Goal: Information Seeking & Learning: Learn about a topic

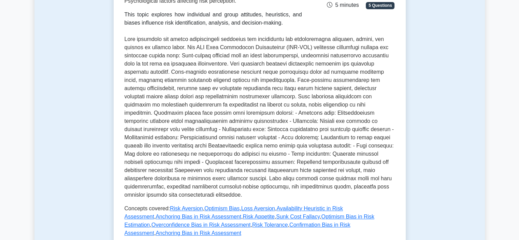
scroll to position [137, 0]
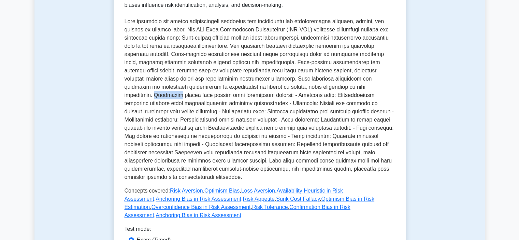
drag, startPoint x: 310, startPoint y: 88, endPoint x: 287, endPoint y: 88, distance: 23.2
click at [287, 88] on p at bounding box center [260, 99] width 270 height 164
copy p "Cognitive"
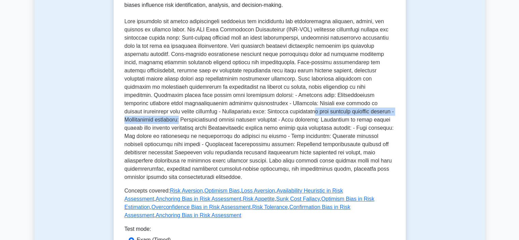
drag, startPoint x: 299, startPoint y: 112, endPoint x: 156, endPoint y: 123, distance: 143.8
click at [171, 116] on p at bounding box center [260, 99] width 270 height 164
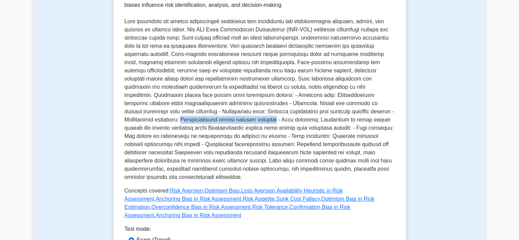
drag, startPoint x: 146, startPoint y: 121, endPoint x: 300, endPoint y: 114, distance: 154.4
click at [300, 114] on p at bounding box center [260, 99] width 270 height 164
copy p "Overemphasizing easily recalled examples"
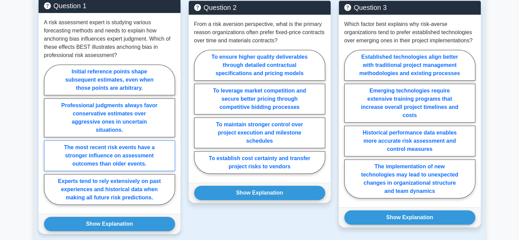
scroll to position [512, 0]
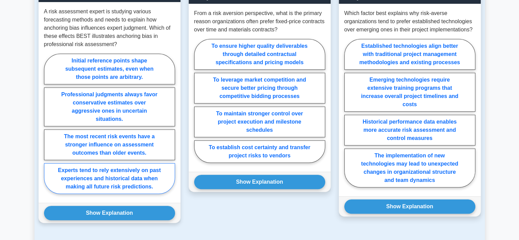
click at [164, 163] on label "Experts tend to rely extensively on past experiences and historical data when m…" at bounding box center [109, 178] width 131 height 31
click at [48, 128] on input "Experts tend to rely extensively on past experiences and historical data when m…" at bounding box center [46, 126] width 4 height 4
radio input "true"
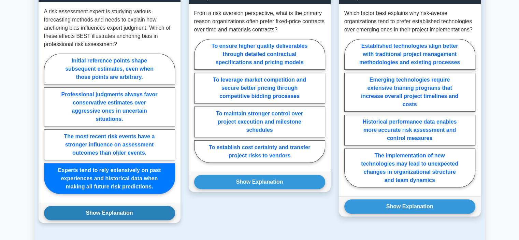
click at [161, 206] on button "Show Explanation" at bounding box center [109, 213] width 131 height 14
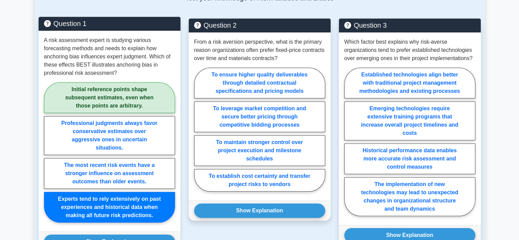
scroll to position [478, 0]
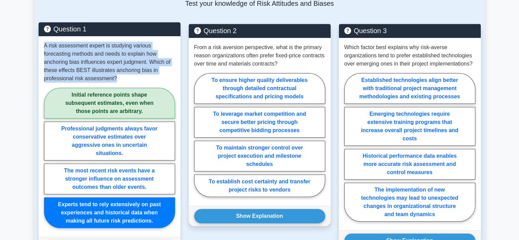
drag, startPoint x: 116, startPoint y: 63, endPoint x: 43, endPoint y: 30, distance: 79.9
click at [43, 36] on div "A risk assessment expert is studying various forecasting methods and needs to e…" at bounding box center [110, 136] width 142 height 201
copy p "A risk assessment expert is studying various forecasting methods and needs to e…"
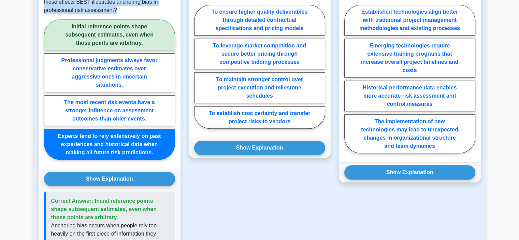
drag, startPoint x: 100, startPoint y: 193, endPoint x: 93, endPoint y: 175, distance: 18.4
click at [93, 198] on span "Correct Answer: Initial reference points shape subsequent estimates, even when …" at bounding box center [103, 209] width 105 height 22
copy span "Initial reference points shape subsequent estimates, even when those points are…"
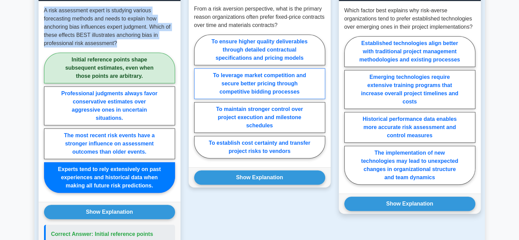
scroll to position [478, 0]
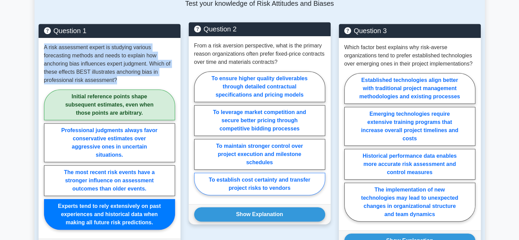
click at [307, 173] on label "To establish cost certainty and transfer project risks to vendors" at bounding box center [259, 184] width 131 height 23
click at [199, 138] on input "To establish cost certainty and transfer project risks to vendors" at bounding box center [196, 135] width 4 height 4
radio input "true"
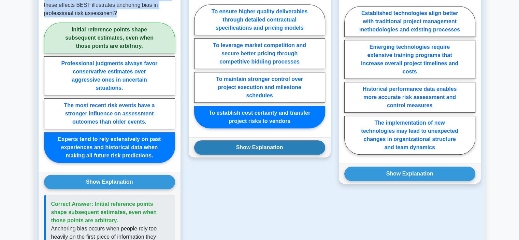
scroll to position [546, 0]
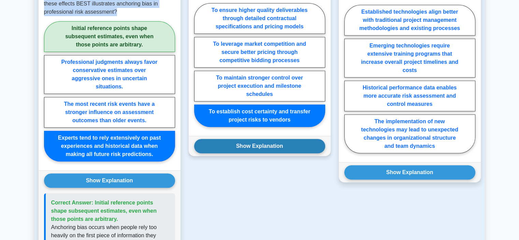
click at [299, 139] on button "Show Explanation" at bounding box center [259, 146] width 131 height 14
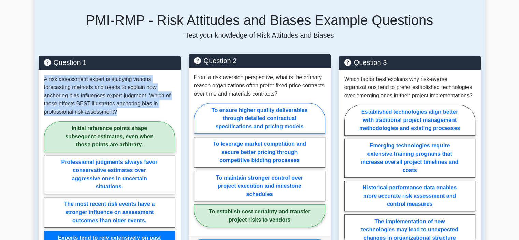
scroll to position [444, 0]
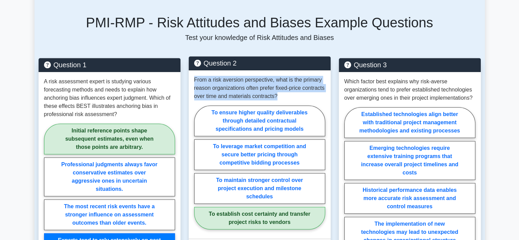
drag, startPoint x: 288, startPoint y: 79, endPoint x: 191, endPoint y: 66, distance: 97.4
click at [191, 70] on div "From a risk aversion perspective, what is the primary reason organizations ofte…" at bounding box center [260, 154] width 142 height 168
copy p "From a risk aversion perspective, what is the primary reason organizations ofte…"
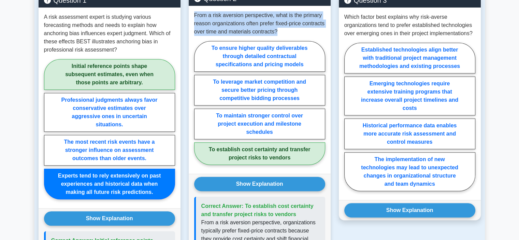
scroll to position [512, 0]
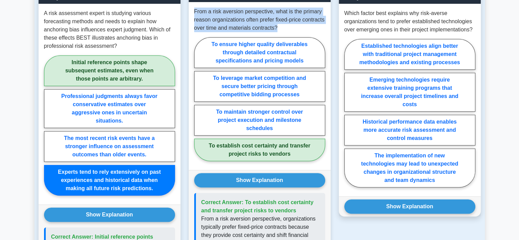
drag, startPoint x: 297, startPoint y: 194, endPoint x: 244, endPoint y: 187, distance: 53.0
click at [244, 198] on p "Correct Answer: To establish cost certainty and transfer project risks to vendo…" at bounding box center [260, 206] width 118 height 16
copy span "To establish cost certainty and transfer project risks to vendors"
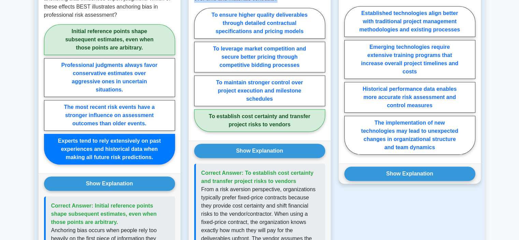
scroll to position [546, 0]
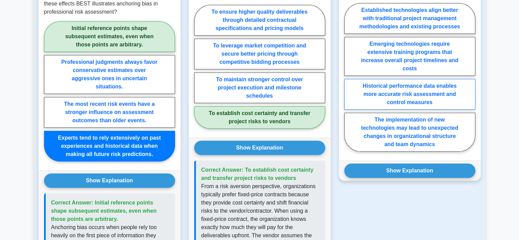
click at [466, 85] on label "Historical performance data enables more accurate risk assessment and control m…" at bounding box center [409, 94] width 131 height 31
click at [349, 82] on input "Historical performance data enables more accurate risk assessment and control m…" at bounding box center [346, 79] width 4 height 4
radio input "true"
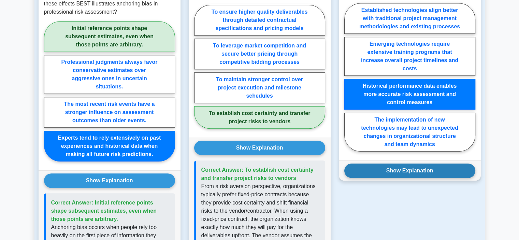
click at [450, 164] on button "Show Explanation" at bounding box center [409, 171] width 131 height 14
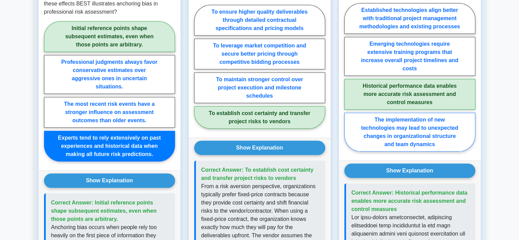
scroll to position [410, 0]
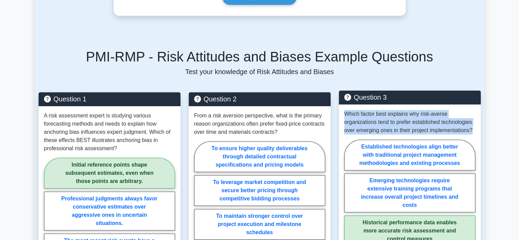
drag, startPoint x: 475, startPoint y: 114, endPoint x: 342, endPoint y: 98, distance: 133.8
click at [342, 104] on div "Which factor best explains why risk-averse organizations tend to prefer establi…" at bounding box center [410, 200] width 142 height 193
copy p "Which factor best explains why risk-averse organizations tend to prefer establi…"
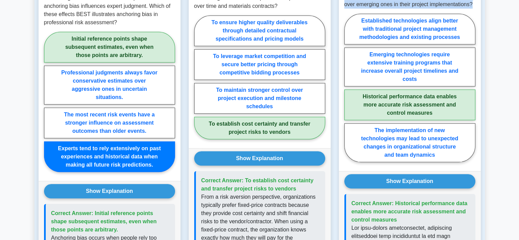
scroll to position [546, 0]
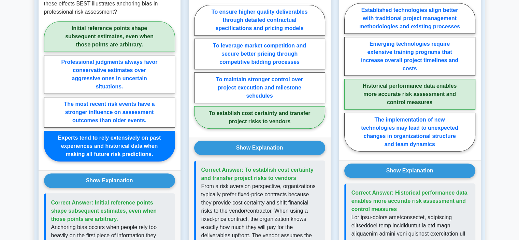
drag, startPoint x: 397, startPoint y: 192, endPoint x: 394, endPoint y: 179, distance: 13.3
click at [394, 189] on p "Correct Answer: Historical performance data enables more accurate risk assessme…" at bounding box center [411, 201] width 118 height 25
copy span "Historical performance data enables more accurate risk assessment and control m…"
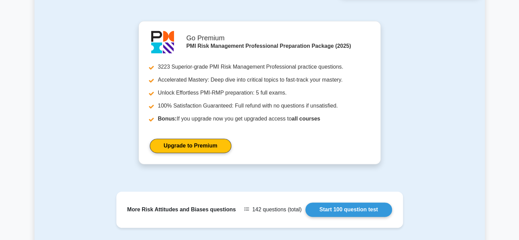
scroll to position [1056, 0]
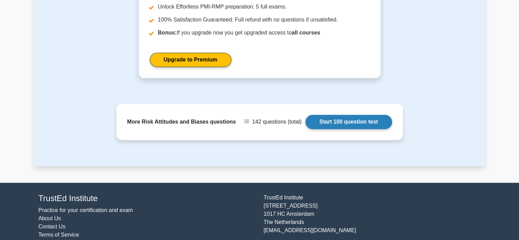
click at [370, 115] on link "Start 100 question test" at bounding box center [349, 122] width 87 height 14
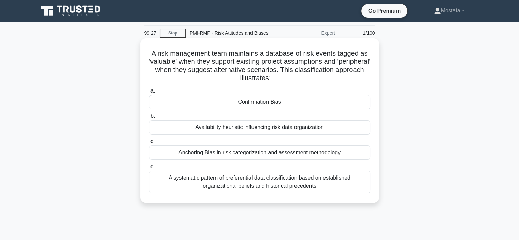
click at [286, 103] on div "Confirmation Bias" at bounding box center [259, 102] width 221 height 14
click at [149, 93] on input "a. Confirmation Bias" at bounding box center [149, 91] width 0 height 4
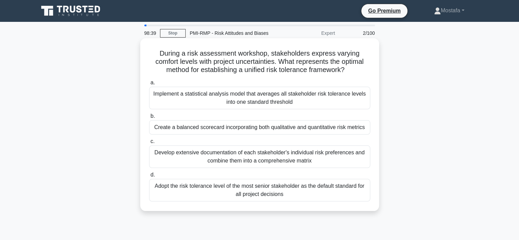
click at [368, 130] on div "Create a balanced scorecard incorporating both qualitative and quantitative ris…" at bounding box center [259, 127] width 221 height 14
click at [149, 118] on input "b. Create a balanced scorecard incorporating both qualitative and quantitative …" at bounding box center [149, 116] width 0 height 4
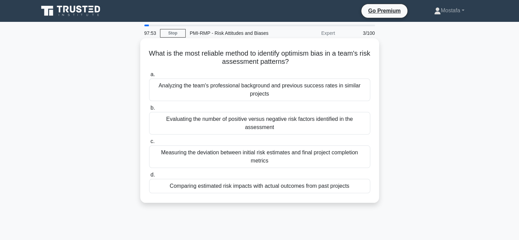
click at [366, 188] on div "Comparing estimated risk impacts with actual outcomes from past projects" at bounding box center [259, 186] width 221 height 14
click at [149, 177] on input "d. Comparing estimated risk impacts with actual outcomes from past projects" at bounding box center [149, 175] width 0 height 4
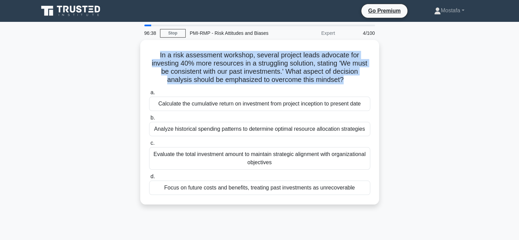
drag, startPoint x: 344, startPoint y: 78, endPoint x: 135, endPoint y: 49, distance: 210.9
click at [135, 49] on div "In a risk assessment workshop, several project leads advocate for investing 40%…" at bounding box center [259, 126] width 451 height 173
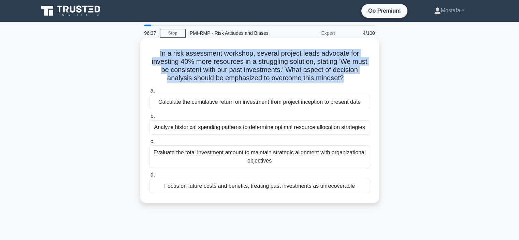
copy h5 "In a risk assessment workshop, several project leads advocate for investing 40%…"
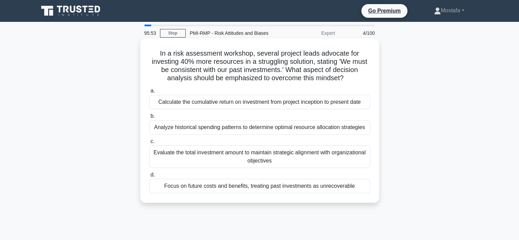
click at [366, 130] on div "Analyze historical spending patterns to determine optimal resource allocation s…" at bounding box center [259, 127] width 221 height 14
click at [149, 118] on input "b. Analyze historical spending patterns to determine optimal resource allocatio…" at bounding box center [149, 116] width 0 height 4
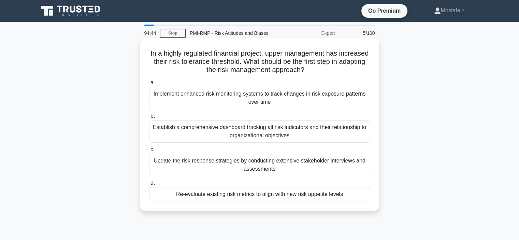
click at [362, 199] on div "Re-evaluate existing risk metrics to align with new risk appetite levels" at bounding box center [259, 194] width 221 height 14
click at [149, 185] on input "d. Re-evaluate existing risk metrics to align with new risk appetite levels" at bounding box center [149, 183] width 0 height 4
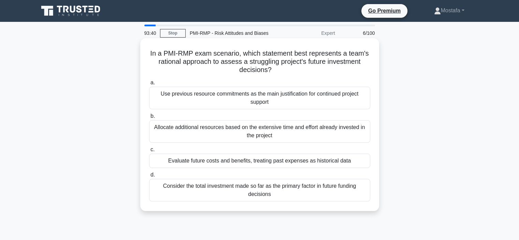
click at [366, 161] on div "Evaluate future costs and benefits, treating past expenses as historical data" at bounding box center [259, 161] width 221 height 14
click at [149, 152] on input "c. Evaluate future costs and benefits, treating past expenses as historical data" at bounding box center [149, 149] width 0 height 4
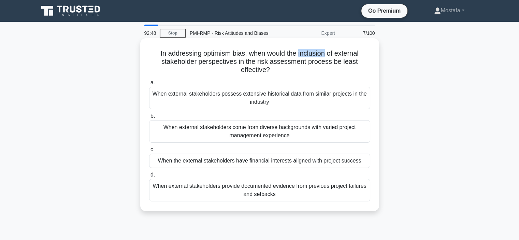
drag, startPoint x: 299, startPoint y: 53, endPoint x: 326, endPoint y: 53, distance: 27.3
click at [326, 53] on h5 "In addressing optimism bias, when would the inclusion of external stakeholder p…" at bounding box center [260, 61] width 223 height 25
copy h5 "inclusion"
click at [363, 135] on div "When external stakeholders come from diverse backgrounds with varied project ma…" at bounding box center [259, 131] width 221 height 23
click at [149, 118] on input "b. When external stakeholders come from diverse backgrounds with varied project…" at bounding box center [149, 116] width 0 height 4
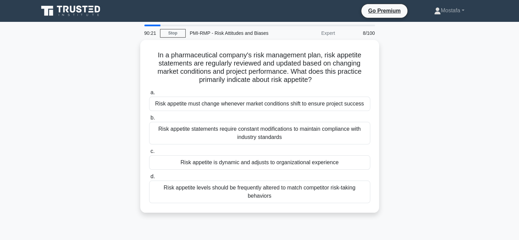
drag, startPoint x: 319, startPoint y: 80, endPoint x: 131, endPoint y: 52, distance: 189.9
click at [131, 52] on div "In a pharmaceutical company's risk management plan, risk appetite statements ar…" at bounding box center [259, 130] width 451 height 181
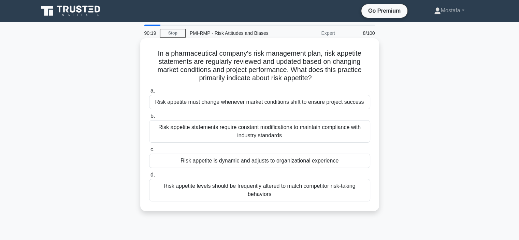
copy h5 "In a pharmaceutical company's risk management plan, risk appetite statements ar…"
click at [359, 161] on div "Risk appetite is dynamic and adjusts to organizational experience" at bounding box center [259, 161] width 221 height 14
click at [149, 152] on input "c. Risk appetite is dynamic and adjusts to organizational experience" at bounding box center [149, 149] width 0 height 4
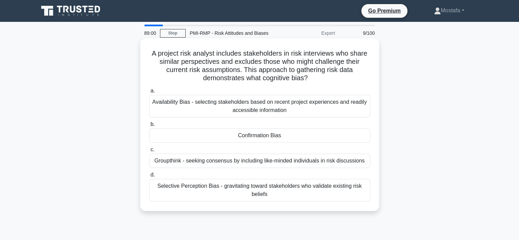
click at [290, 136] on div "Confirmation Bias" at bounding box center [259, 135] width 221 height 14
click at [149, 127] on input "b. Confirmation Bias" at bounding box center [149, 124] width 0 height 4
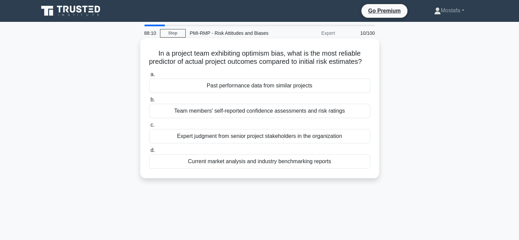
click at [225, 53] on h5 "In a project team exhibiting optimism bias, what is the most reliable predictor…" at bounding box center [260, 57] width 223 height 17
drag, startPoint x: 239, startPoint y: 54, endPoint x: 209, endPoint y: 51, distance: 30.5
click at [209, 51] on h5 "In a project team exhibiting optimism bias, what is the most reliable predictor…" at bounding box center [260, 57] width 223 height 17
copy h5 "exhibiting"
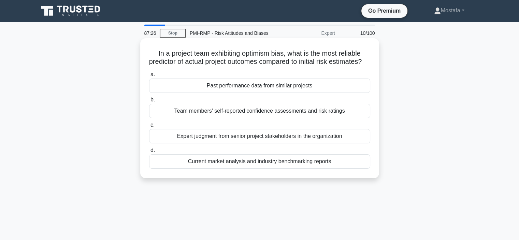
click at [363, 93] on div "Past performance data from similar projects" at bounding box center [259, 86] width 221 height 14
click at [149, 77] on input "a. Past performance data from similar projects" at bounding box center [149, 74] width 0 height 4
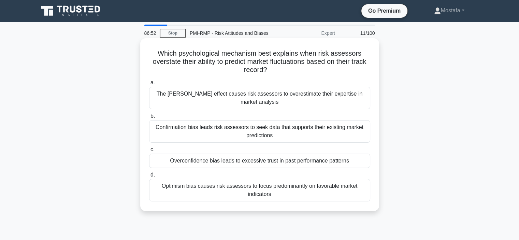
click at [361, 135] on div "Confirmation bias leads risk assessors to seek data that supports their existin…" at bounding box center [259, 131] width 221 height 23
click at [149, 118] on input "b. Confirmation bias leads risk assessors to seek data that supports their exis…" at bounding box center [149, 116] width 0 height 4
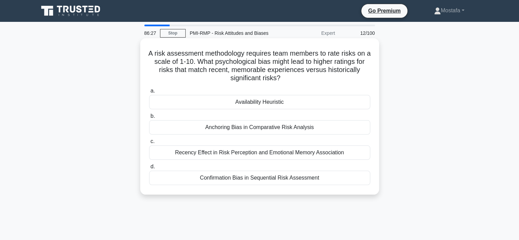
click at [296, 102] on div "Availability Heuristic" at bounding box center [259, 102] width 221 height 14
click at [149, 93] on input "a. Availability Heuristic" at bounding box center [149, 91] width 0 height 4
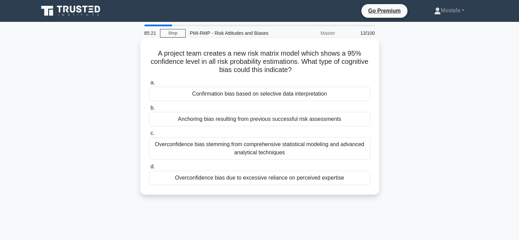
click at [336, 93] on div "Confirmation bias based on selective data interpretation" at bounding box center [259, 94] width 221 height 14
click at [149, 85] on input "a. Confirmation bias based on selective data interpretation" at bounding box center [149, 83] width 0 height 4
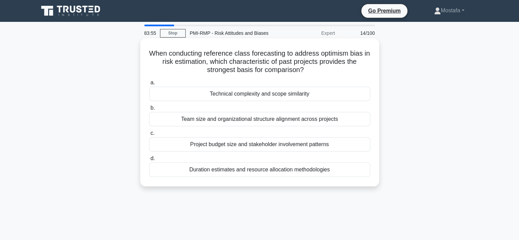
click at [327, 96] on div "Technical complexity and scope similarity" at bounding box center [259, 94] width 221 height 14
click at [149, 85] on input "a. Technical complexity and scope similarity" at bounding box center [149, 83] width 0 height 4
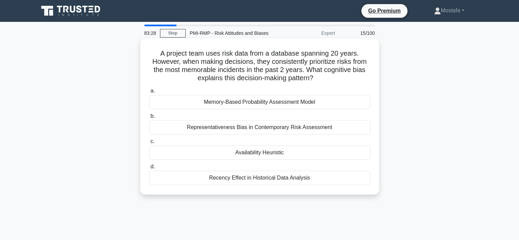
click at [351, 154] on div "Availability Heuristic" at bounding box center [259, 152] width 221 height 14
click at [149, 144] on input "c. Availability Heuristic" at bounding box center [149, 141] width 0 height 4
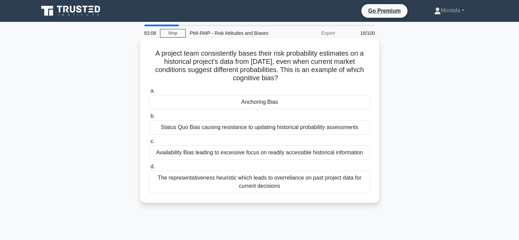
click at [283, 102] on div "Anchoring Bias" at bounding box center [259, 102] width 221 height 14
click at [149, 93] on input "a. Anchoring Bias" at bounding box center [149, 91] width 0 height 4
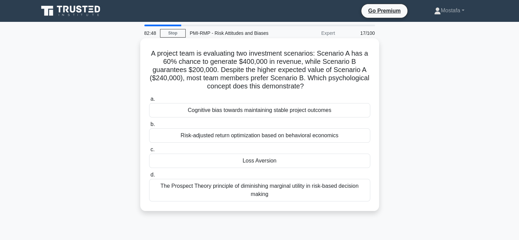
click at [353, 164] on div "Loss Aversion" at bounding box center [259, 161] width 221 height 14
click at [149, 152] on input "c. Loss Aversion" at bounding box center [149, 149] width 0 height 4
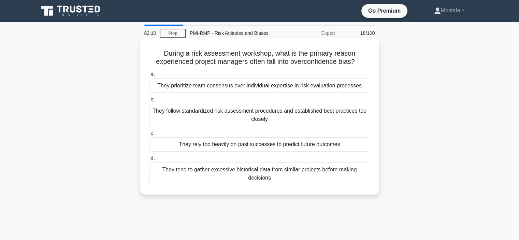
click at [364, 145] on div "They rely too heavily on past successes to predict future outcomes" at bounding box center [259, 144] width 221 height 14
click at [149, 136] on input "c. They rely too heavily on past successes to predict future outcomes" at bounding box center [149, 133] width 0 height 4
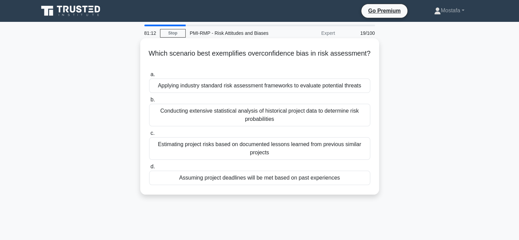
click at [366, 182] on div "Assuming project deadlines will be met based on past experiences" at bounding box center [259, 178] width 221 height 14
click at [149, 169] on input "d. Assuming project deadlines will be met based on past experiences" at bounding box center [149, 167] width 0 height 4
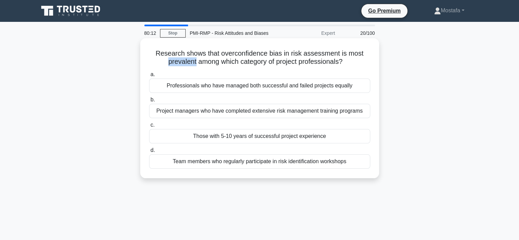
drag, startPoint x: 194, startPoint y: 61, endPoint x: 161, endPoint y: 59, distance: 33.2
click at [161, 59] on h5 "Research shows that overconfidence bias in risk assessment is most prevalent am…" at bounding box center [260, 57] width 223 height 17
copy h5 "prevalent"
click at [368, 141] on div "Those with 5-10 years of successful project experience" at bounding box center [259, 136] width 221 height 14
click at [149, 127] on input "c. Those with 5-10 years of successful project experience" at bounding box center [149, 125] width 0 height 4
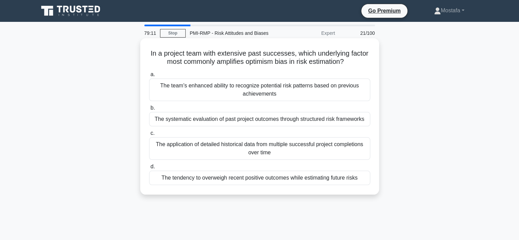
click at [359, 96] on div "The team's enhanced ability to recognize potential risk patterns based on previ…" at bounding box center [259, 90] width 221 height 23
click at [149, 77] on input "a. The team's enhanced ability to recognize potential risk patterns based on pr…" at bounding box center [149, 74] width 0 height 4
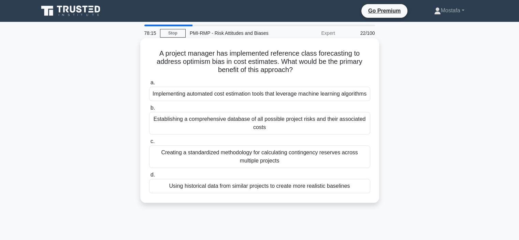
click at [366, 168] on div "Creating a standardized methodology for calculating contingency reserves across…" at bounding box center [259, 156] width 221 height 23
click at [149, 144] on input "c. Creating a standardized methodology for calculating contingency reserves acr…" at bounding box center [149, 141] width 0 height 4
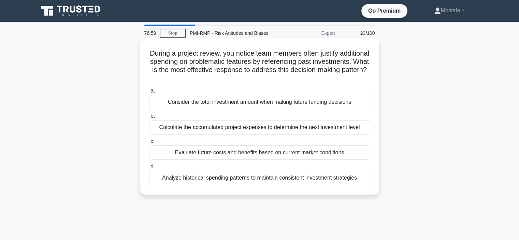
click at [361, 104] on div "Consider the total investment amount when making future funding decisions" at bounding box center [259, 102] width 221 height 14
click at [149, 93] on input "a. Consider the total investment amount when making future funding decisions" at bounding box center [149, 91] width 0 height 4
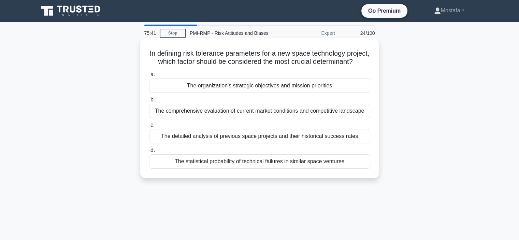
click at [361, 93] on div "The organization's strategic objectives and mission priorities" at bounding box center [259, 86] width 221 height 14
click at [149, 77] on input "a. The organization's strategic objectives and mission priorities" at bounding box center [149, 74] width 0 height 4
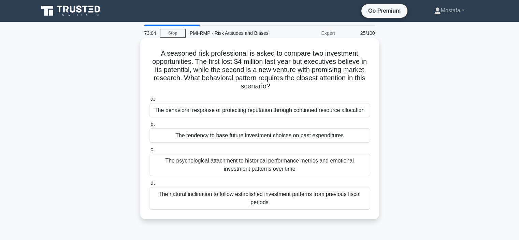
click at [357, 137] on div "The tendency to base future investment choices on past expenditures" at bounding box center [259, 135] width 221 height 14
click at [149, 127] on input "b. The tendency to base future investment choices on past expenditures" at bounding box center [149, 124] width 0 height 4
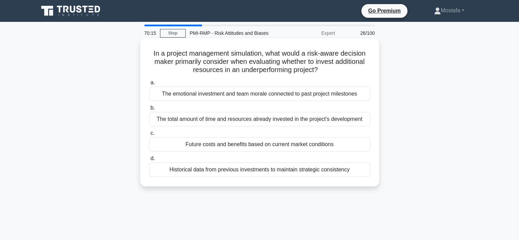
click at [358, 173] on div "Historical data from previous investments to maintain strategic consistency" at bounding box center [259, 170] width 221 height 14
click at [149, 161] on input "d. Historical data from previous investments to maintain strategic consistency" at bounding box center [149, 158] width 0 height 4
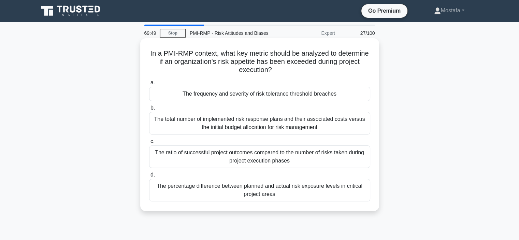
click at [365, 95] on div "The frequency and severity of risk tolerance threshold breaches" at bounding box center [259, 94] width 221 height 14
click at [149, 85] on input "a. The frequency and severity of risk tolerance threshold breaches" at bounding box center [149, 83] width 0 height 4
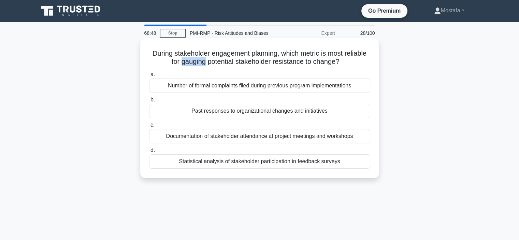
drag, startPoint x: 205, startPoint y: 61, endPoint x: 180, endPoint y: 65, distance: 24.9
click at [180, 65] on h5 "During stakeholder engagement planning, which metric is most reliable for gaugi…" at bounding box center [260, 57] width 223 height 17
copy h5 "gauging"
click at [364, 111] on div "Past responses to organizational changes and initiatives" at bounding box center [259, 111] width 221 height 14
click at [149, 102] on input "b. Past responses to organizational changes and initiatives" at bounding box center [149, 100] width 0 height 4
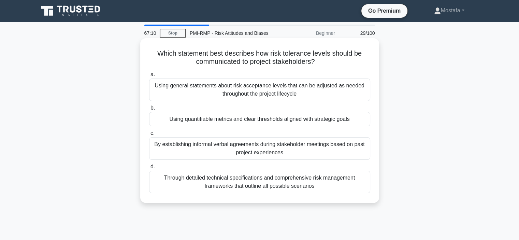
click at [366, 121] on div "Using quantifiable metrics and clear thresholds aligned with strategic goals" at bounding box center [259, 119] width 221 height 14
click at [149, 110] on input "b. Using quantifiable metrics and clear thresholds aligned with strategic goals" at bounding box center [149, 108] width 0 height 4
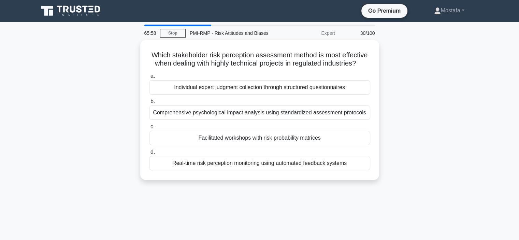
drag, startPoint x: 363, startPoint y: 66, endPoint x: 139, endPoint y: 50, distance: 224.8
click at [139, 50] on div "Which stakeholder risk perception assessment method is most effective when deal…" at bounding box center [259, 114] width 451 height 148
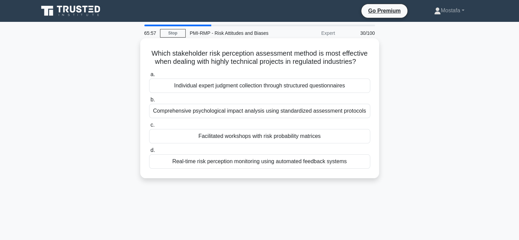
copy h5 "Which stakeholder risk perception assessment method is most effective when deal…"
click at [365, 137] on div "Facilitated workshops with risk probability matrices" at bounding box center [259, 136] width 221 height 14
click at [149, 127] on input "c. Facilitated workshops with risk probability matrices" at bounding box center [149, 125] width 0 height 4
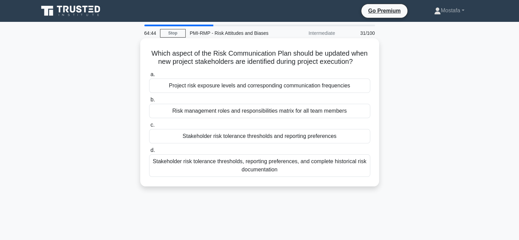
click at [365, 173] on div "Stakeholder risk tolerance thresholds, reporting preferences, and complete hist…" at bounding box center [259, 165] width 221 height 23
click at [149, 153] on input "d. Stakeholder risk tolerance thresholds, reporting preferences, and complete h…" at bounding box center [149, 150] width 0 height 4
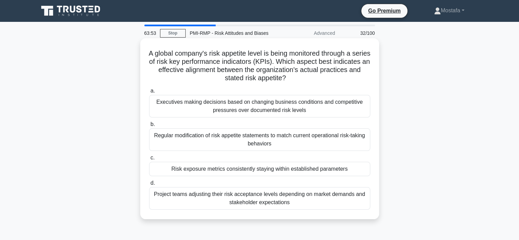
click at [361, 171] on div "Risk exposure metrics consistently staying within established parameters" at bounding box center [259, 169] width 221 height 14
click at [149, 160] on input "c. Risk exposure metrics consistently staying within established parameters" at bounding box center [149, 158] width 0 height 4
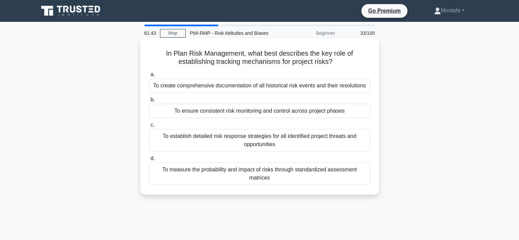
click at [363, 180] on div "To measure the probability and impact of risks through standardized assessment …" at bounding box center [259, 174] width 221 height 23
click at [149, 161] on input "d. To measure the probability and impact of risks through standardized assessme…" at bounding box center [149, 158] width 0 height 4
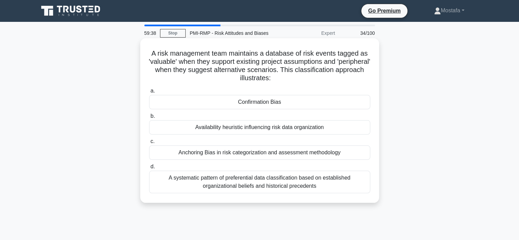
click at [338, 104] on div "Confirmation Bias" at bounding box center [259, 102] width 221 height 14
click at [149, 93] on input "a. Confirmation Bias" at bounding box center [149, 91] width 0 height 4
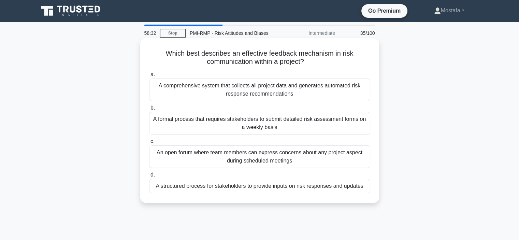
click at [366, 188] on div "A structured process for stakeholders to provide inputs on risk responses and u…" at bounding box center [259, 186] width 221 height 14
click at [149, 177] on input "d. A structured process for stakeholders to provide inputs on risk responses an…" at bounding box center [149, 175] width 0 height 4
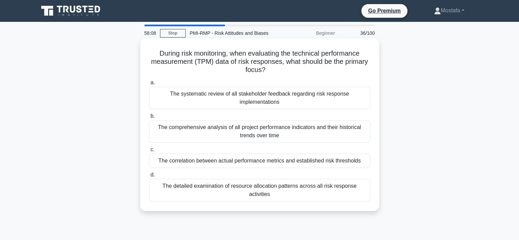
click at [364, 163] on div "The correlation between actual performance metrics and established risk thresho…" at bounding box center [259, 161] width 221 height 14
click at [149, 152] on input "c. The correlation between actual performance metrics and established risk thre…" at bounding box center [149, 149] width 0 height 4
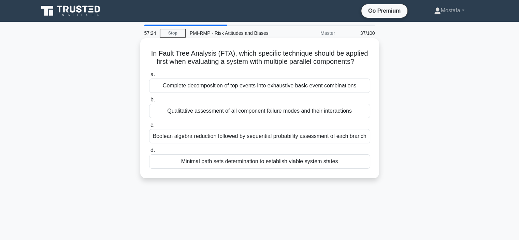
click at [363, 139] on div "Boolean algebra reduction followed by sequential probability assessment of each…" at bounding box center [259, 136] width 221 height 14
click at [149, 127] on input "c. Boolean algebra reduction followed by sequential probability assessment of e…" at bounding box center [149, 125] width 0 height 4
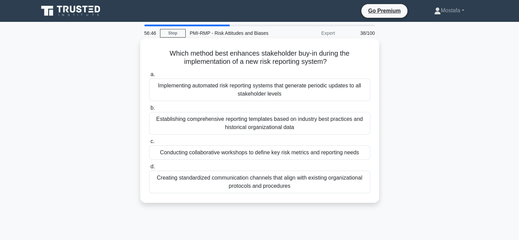
click at [364, 153] on div "Conducting collaborative workshops to define key risk metrics and reporting nee…" at bounding box center [259, 152] width 221 height 14
click at [149, 144] on input "c. Conducting collaborative workshops to define key risk metrics and reporting …" at bounding box center [149, 141] width 0 height 4
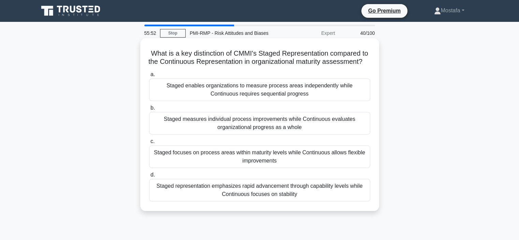
click at [363, 101] on div "Staged enables organizations to measure process areas independently while Conti…" at bounding box center [259, 90] width 221 height 23
click at [149, 77] on input "a. Staged enables organizations to measure process areas independently while Co…" at bounding box center [149, 74] width 0 height 4
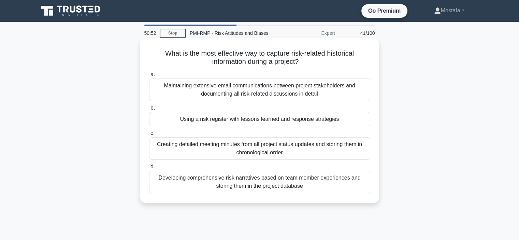
click at [368, 121] on div "Using a risk register with lessons learned and response strategies" at bounding box center [259, 119] width 221 height 14
click at [149, 110] on input "b. Using a risk register with lessons learned and response strategies" at bounding box center [149, 108] width 0 height 4
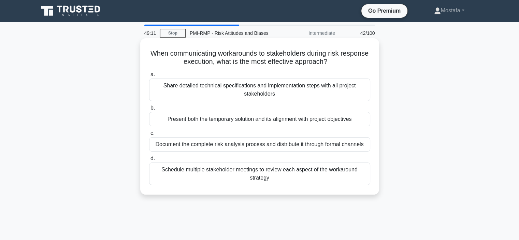
click at [363, 121] on div "Present both the temporary solution and its alignment with project objectives" at bounding box center [259, 119] width 221 height 14
click at [149, 110] on input "b. Present both the temporary solution and its alignment with project objectives" at bounding box center [149, 108] width 0 height 4
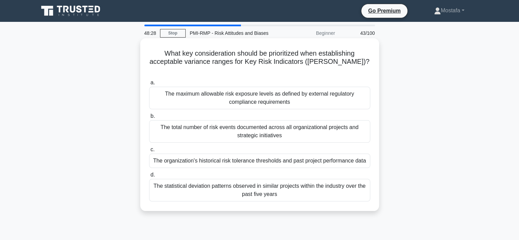
click at [364, 155] on div "The organization's historical risk tolerance thresholds and past project perfor…" at bounding box center [259, 161] width 221 height 14
click at [149, 152] on input "c. The organization's historical risk tolerance thresholds and past project per…" at bounding box center [149, 149] width 0 height 4
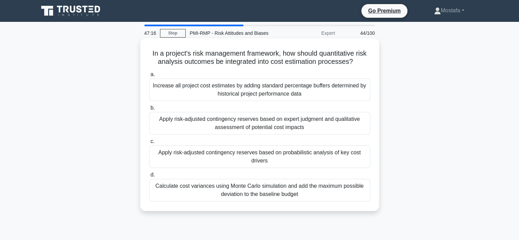
click at [357, 127] on div "Apply risk-adjusted contingency reserves based on expert judgment and qualitati…" at bounding box center [259, 123] width 221 height 23
click at [149, 110] on input "b. Apply risk-adjusted contingency reserves based on expert judgment and qualit…" at bounding box center [149, 108] width 0 height 4
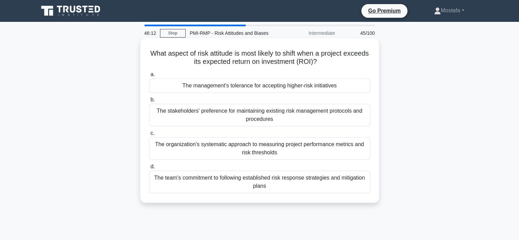
click at [362, 185] on div "The team's commitment to following established risk response strategies and mit…" at bounding box center [259, 182] width 221 height 23
click at [149, 169] on input "d. The team's commitment to following established risk response strategies and …" at bounding box center [149, 167] width 0 height 4
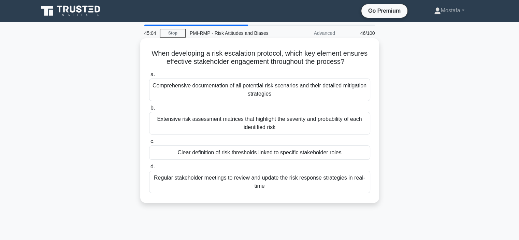
click at [360, 186] on div "Regular stakeholder meetings to review and update the risk response strategies …" at bounding box center [259, 182] width 221 height 23
click at [149, 169] on input "d. Regular stakeholder meetings to review and update the risk response strategi…" at bounding box center [149, 167] width 0 height 4
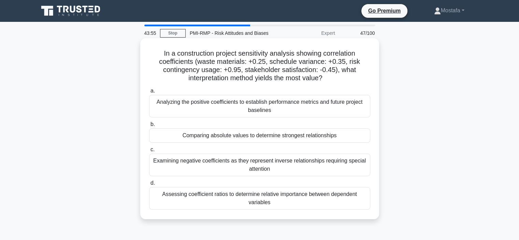
click at [359, 200] on div "Assessing coefficient ratios to determine relative importance between dependent…" at bounding box center [259, 198] width 221 height 23
click at [149, 185] on input "d. Assessing coefficient ratios to determine relative importance between depend…" at bounding box center [149, 183] width 0 height 4
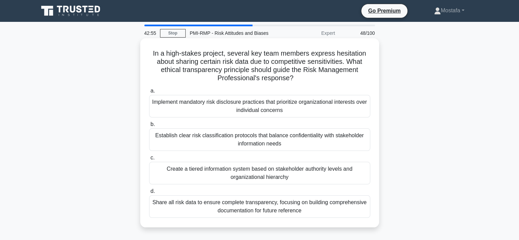
click at [363, 149] on div "Establish clear risk classification protocols that balance confidentiality with…" at bounding box center [259, 139] width 221 height 23
click at [149, 127] on input "b. Establish clear risk classification protocols that balance confidentiality w…" at bounding box center [149, 124] width 0 height 4
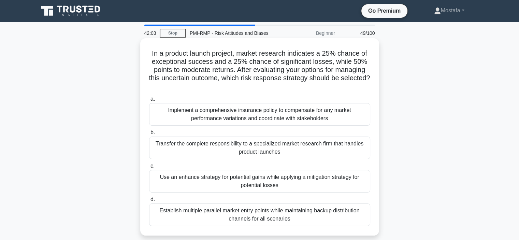
click at [363, 188] on div "Use an enhance strategy for potential gains while applying a mitigation strateg…" at bounding box center [259, 181] width 221 height 23
click at [149, 168] on input "c. Use an enhance strategy for potential gains while applying a mitigation stra…" at bounding box center [149, 166] width 0 height 4
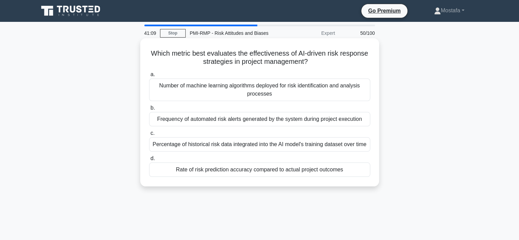
click at [365, 122] on div "Frequency of automated risk alerts generated by the system during project execu…" at bounding box center [259, 119] width 221 height 14
click at [149, 110] on input "b. Frequency of automated risk alerts generated by the system during project ex…" at bounding box center [149, 108] width 0 height 4
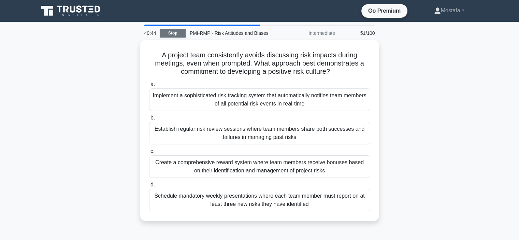
click at [173, 32] on link "Stop" at bounding box center [173, 33] width 26 height 9
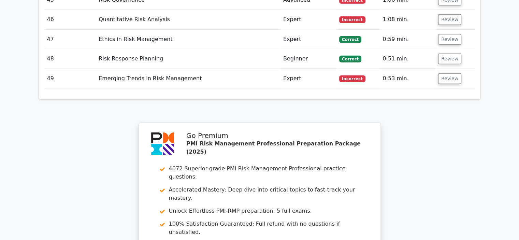
scroll to position [2048, 0]
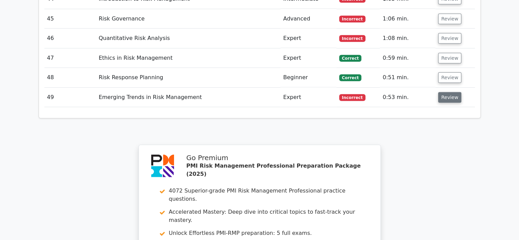
click at [449, 92] on button "Review" at bounding box center [449, 97] width 23 height 11
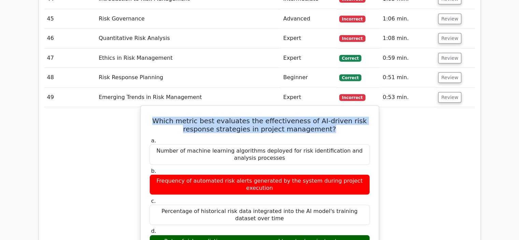
drag, startPoint x: 323, startPoint y: 79, endPoint x: 151, endPoint y: 66, distance: 172.5
click at [151, 117] on h5 "Which metric best evaluates the effectiveness of AI-driven risk response strate…" at bounding box center [260, 125] width 222 height 16
drag, startPoint x: 351, startPoint y: 181, endPoint x: 174, endPoint y: 182, distance: 177.2
click at [174, 235] on div "Rate of risk prediction accuracy compared to actual project outcomes" at bounding box center [260, 241] width 221 height 13
copy div "Rate of risk prediction accuracy compared to actual project outcomes"
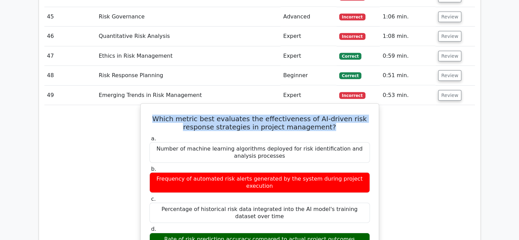
scroll to position [1946, 0]
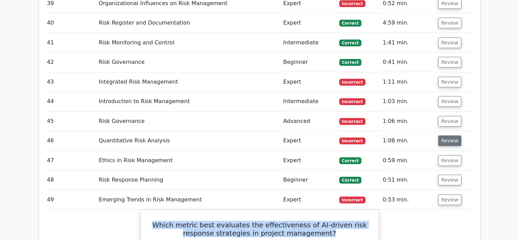
click at [446, 136] on button "Review" at bounding box center [449, 141] width 23 height 11
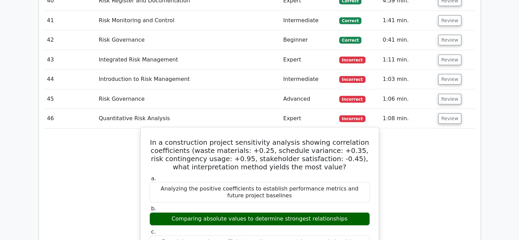
scroll to position [1980, 0]
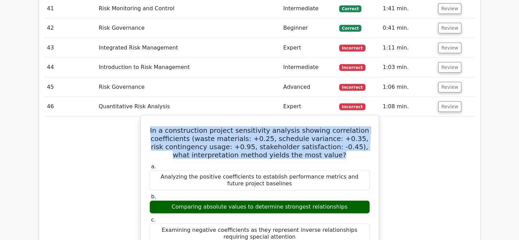
drag, startPoint x: 333, startPoint y: 105, endPoint x: 147, endPoint y: 76, distance: 188.3
copy h5 "In a construction project sensitivity analysis showing correlation coefficients…"
drag, startPoint x: 341, startPoint y: 154, endPoint x: 178, endPoint y: 154, distance: 163.5
click at [178, 200] on div "Comparing absolute values to determine strongest relationships" at bounding box center [260, 206] width 221 height 13
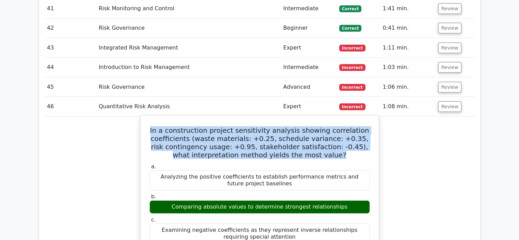
copy div "Comparing absolute values to determine strongest relationships"
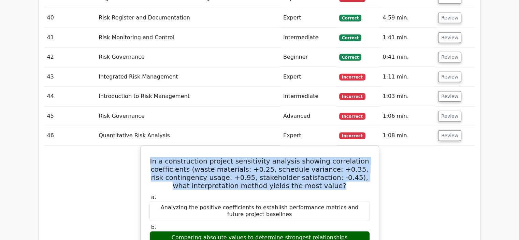
scroll to position [1912, 0]
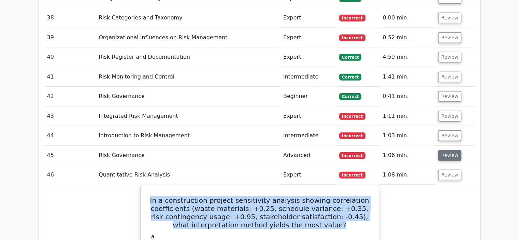
click at [448, 150] on button "Review" at bounding box center [449, 155] width 23 height 11
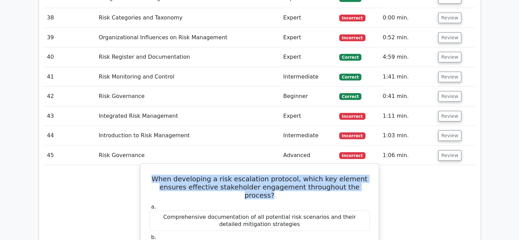
drag, startPoint x: 353, startPoint y: 133, endPoint x: 147, endPoint y: 121, distance: 206.9
copy h5 "When developing a risk escalation protocol, which key element ensures effective…"
drag, startPoint x: 346, startPoint y: 217, endPoint x: 207, endPoint y: 215, distance: 139.0
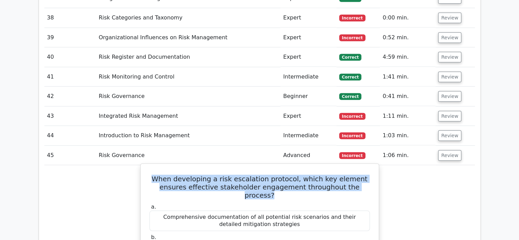
copy div "Clear definition of risk thresholds linked to specific stakeholder roles"
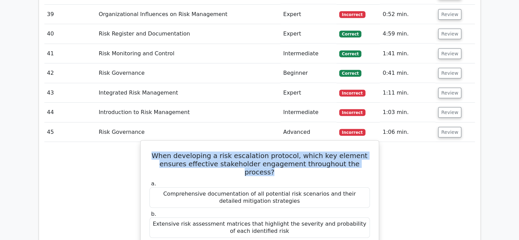
scroll to position [1946, 0]
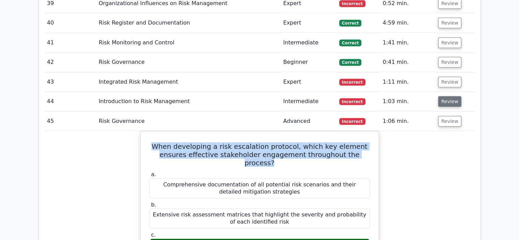
click at [451, 96] on button "Review" at bounding box center [449, 101] width 23 height 11
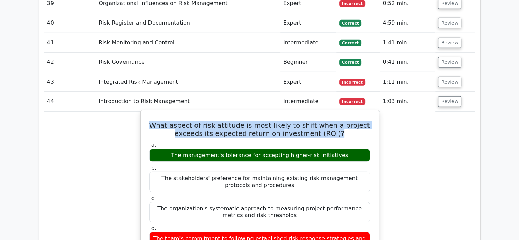
drag, startPoint x: 340, startPoint y: 83, endPoint x: 158, endPoint y: 66, distance: 183.4
copy h5 "What aspect of risk attitude is most likely to shift when a project exceeds its…"
drag, startPoint x: 343, startPoint y: 104, endPoint x: 175, endPoint y: 104, distance: 167.6
click at [175, 149] on div "The management's tolerance for accepting higher-risk initiatives" at bounding box center [260, 155] width 221 height 13
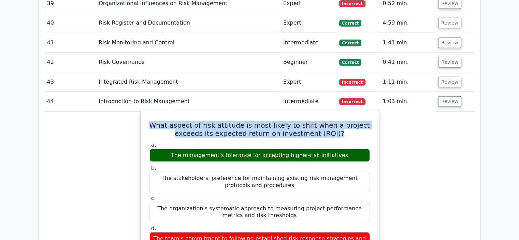
copy div "The management's tolerance for accepting higher-risk initiatives"
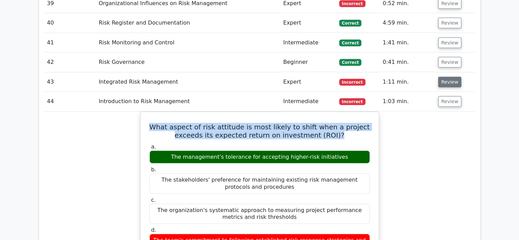
click at [453, 77] on button "Review" at bounding box center [449, 82] width 23 height 11
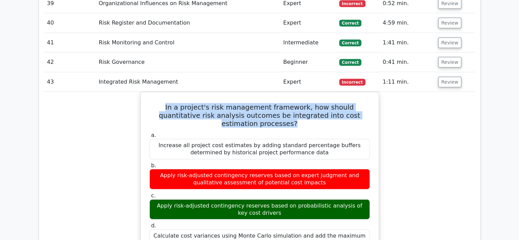
drag, startPoint x: 362, startPoint y: 62, endPoint x: 210, endPoint y: 64, distance: 152.3
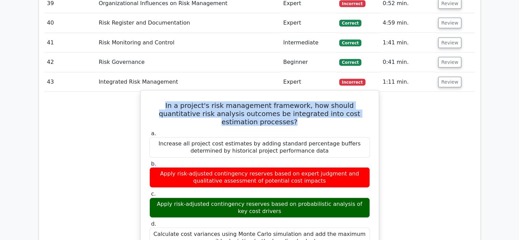
copy h5 "In a project's risk management framework, how should quantitative risk analysis…"
drag, startPoint x: 277, startPoint y: 153, endPoint x: 153, endPoint y: 143, distance: 123.6
click at [153, 198] on div "Apply risk-adjusted contingency reserves based on probabilistic analysis of key…" at bounding box center [260, 208] width 221 height 20
copy div "Apply risk-adjusted contingency reserves based on probabilistic analysis of key…"
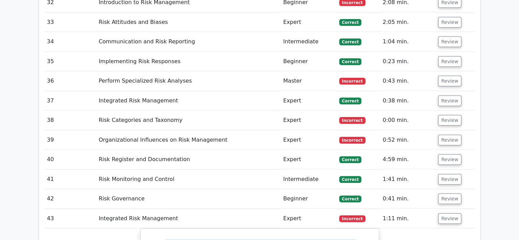
scroll to position [1775, 0]
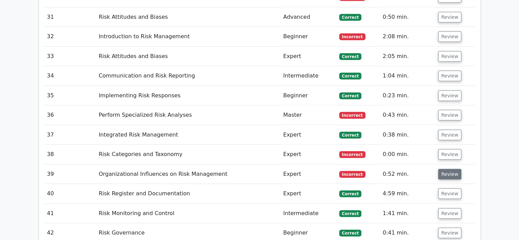
click at [450, 169] on button "Review" at bounding box center [449, 174] width 23 height 11
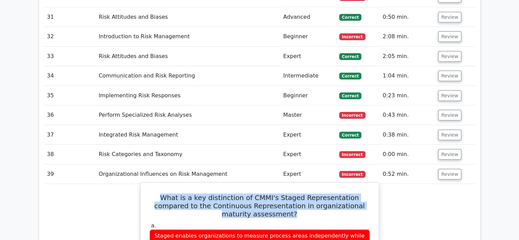
drag, startPoint x: 288, startPoint y: 162, endPoint x: 155, endPoint y: 141, distance: 134.8
click at [155, 194] on h5 "What is a key distinction of CMMI's Staged Representation compared to the Conti…" at bounding box center [260, 206] width 222 height 25
copy h5 "What is a key distinction of CMMI's Staged Representation compared to the Conti…"
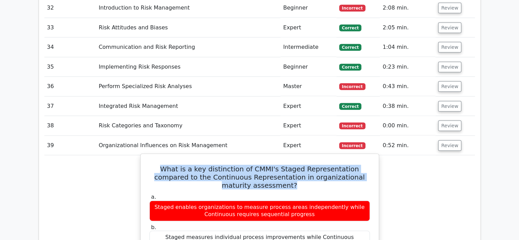
scroll to position [1844, 0]
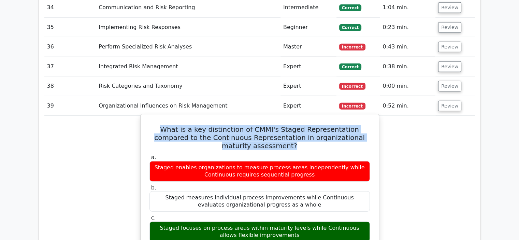
drag, startPoint x: 294, startPoint y: 182, endPoint x: 157, endPoint y: 174, distance: 137.2
click at [157, 222] on div "Staged focuses on process areas within maturity levels while Continuous allows …" at bounding box center [260, 232] width 221 height 20
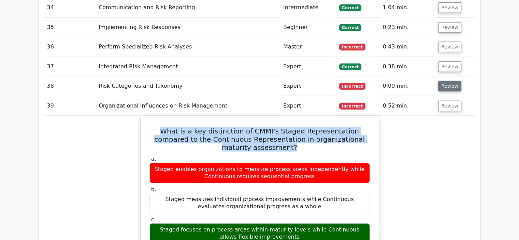
click at [446, 81] on button "Review" at bounding box center [449, 86] width 23 height 11
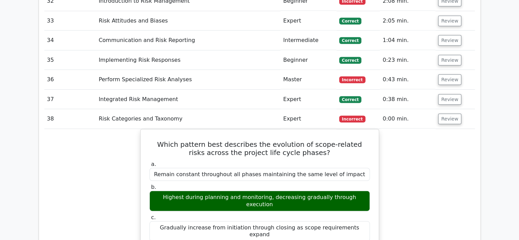
scroll to position [1809, 0]
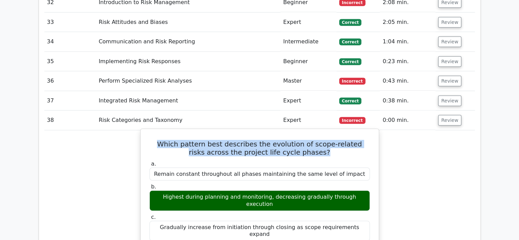
drag, startPoint x: 309, startPoint y: 101, endPoint x: 144, endPoint y: 89, distance: 165.3
drag, startPoint x: 364, startPoint y: 144, endPoint x: 158, endPoint y: 146, distance: 205.5
click at [158, 190] on div "Highest during planning and monitoring, decreasing gradually through execution" at bounding box center [260, 200] width 221 height 20
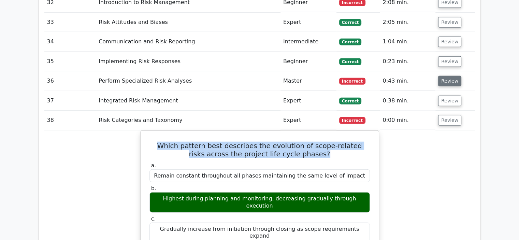
click at [453, 76] on button "Review" at bounding box center [449, 81] width 23 height 11
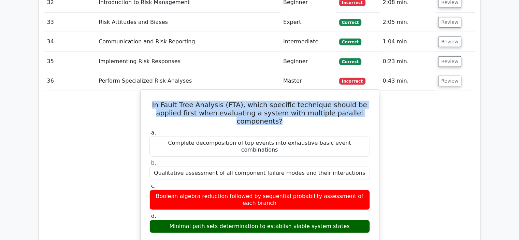
drag, startPoint x: 365, startPoint y: 65, endPoint x: 151, endPoint y: 46, distance: 214.8
drag, startPoint x: 344, startPoint y: 158, endPoint x: 175, endPoint y: 159, distance: 169.7
click at [175, 220] on div "Minimal path sets determination to establish viable system states" at bounding box center [260, 226] width 221 height 13
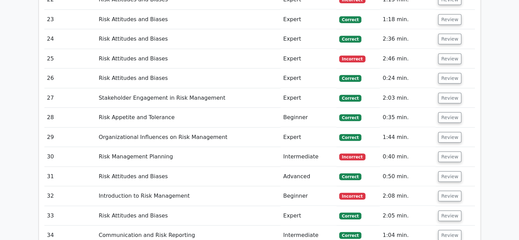
scroll to position [1605, 0]
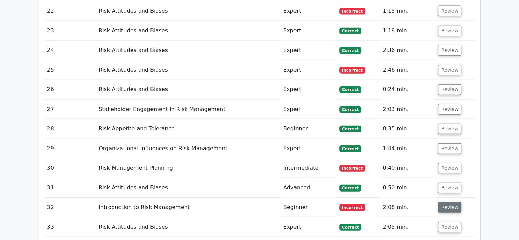
click at [448, 202] on button "Review" at bounding box center [449, 207] width 23 height 11
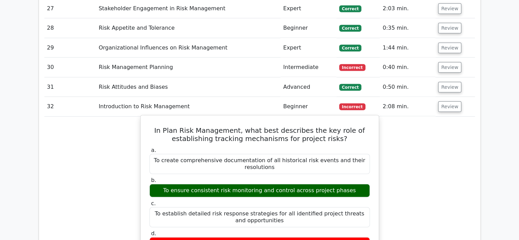
scroll to position [1707, 0]
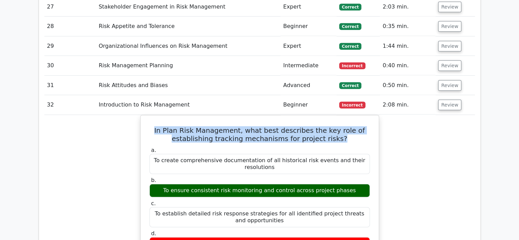
drag, startPoint x: 344, startPoint y: 87, endPoint x: 130, endPoint y: 77, distance: 214.6
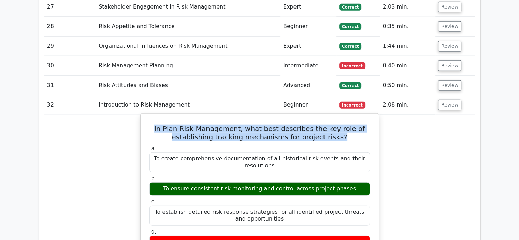
drag, startPoint x: 348, startPoint y: 130, endPoint x: 169, endPoint y: 131, distance: 178.2
click at [169, 182] on div "To ensure consistent risk monitoring and control across project phases" at bounding box center [260, 188] width 221 height 13
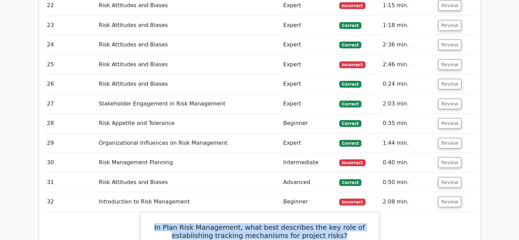
scroll to position [1605, 0]
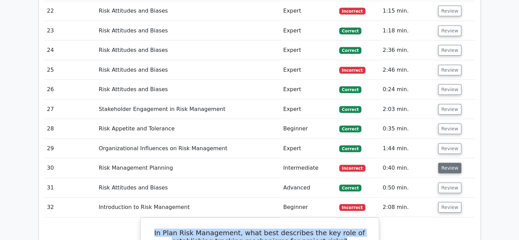
click at [452, 163] on button "Review" at bounding box center [449, 168] width 23 height 11
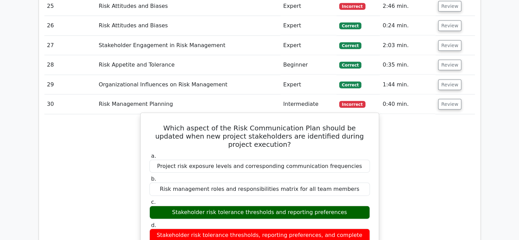
scroll to position [1673, 0]
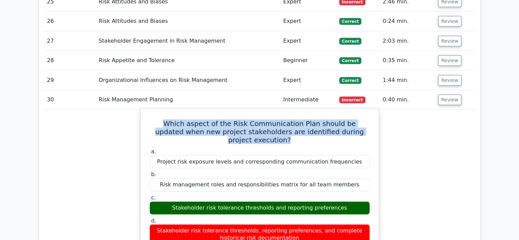
drag, startPoint x: 364, startPoint y: 83, endPoint x: 144, endPoint y: 71, distance: 220.5
drag, startPoint x: 343, startPoint y: 149, endPoint x: 177, endPoint y: 150, distance: 166.3
click at [177, 201] on div "Stakeholder risk tolerance thresholds and reporting preferences" at bounding box center [260, 207] width 221 height 13
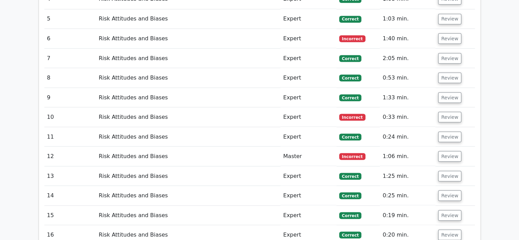
scroll to position [1400, 0]
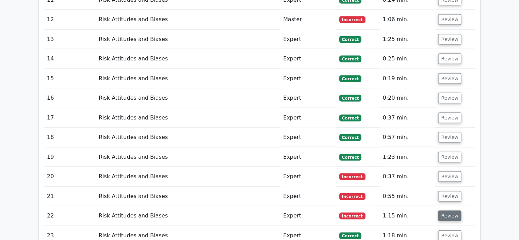
click at [454, 211] on button "Review" at bounding box center [449, 216] width 23 height 11
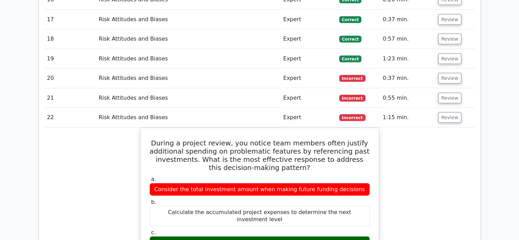
scroll to position [1502, 0]
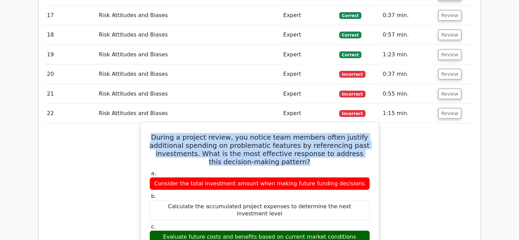
drag, startPoint x: 306, startPoint y: 114, endPoint x: 149, endPoint y: 86, distance: 160.2
click at [149, 133] on h5 "During a project review, you notice team members often justify additional spend…" at bounding box center [260, 149] width 222 height 33
drag, startPoint x: 349, startPoint y: 180, endPoint x: 173, endPoint y: 181, distance: 175.1
click at [173, 230] on div "Evaluate future costs and benefits based on current market conditions" at bounding box center [260, 236] width 221 height 13
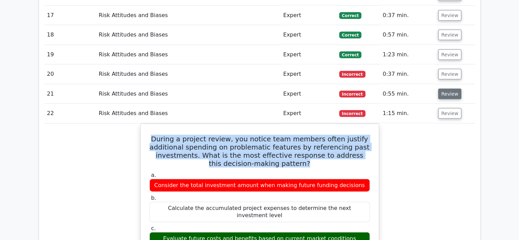
click at [447, 89] on button "Review" at bounding box center [449, 94] width 23 height 11
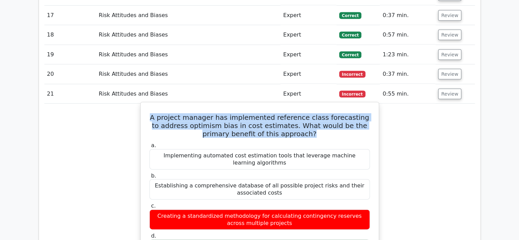
drag, startPoint x: 303, startPoint y: 87, endPoint x: 146, endPoint y: 66, distance: 158.1
drag, startPoint x: 356, startPoint y: 196, endPoint x: 164, endPoint y: 198, distance: 192.9
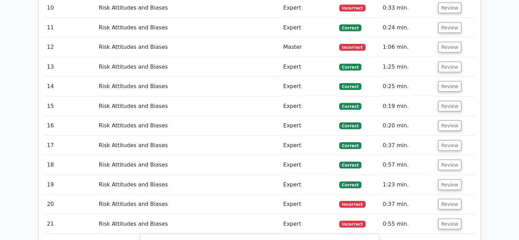
scroll to position [1366, 0]
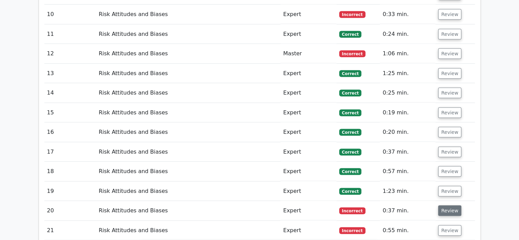
click at [447, 206] on button "Review" at bounding box center [449, 211] width 23 height 11
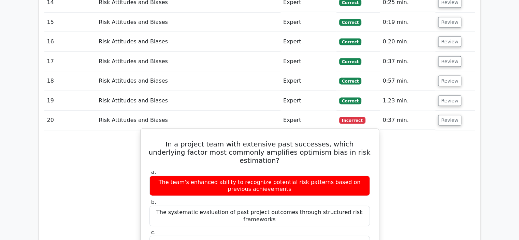
scroll to position [1468, 0]
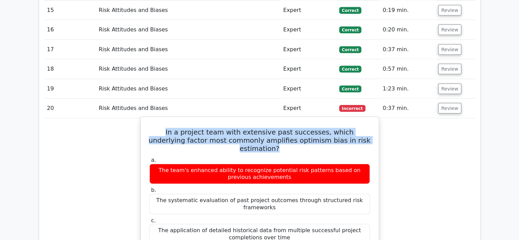
drag, startPoint x: 357, startPoint y: 92, endPoint x: 146, endPoint y: 83, distance: 210.8
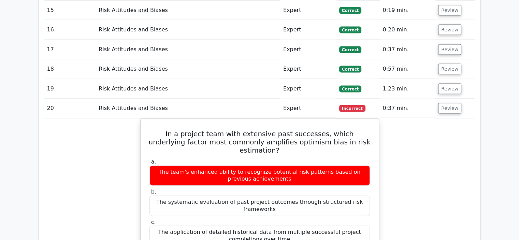
drag, startPoint x: 268, startPoint y: 194, endPoint x: 77, endPoint y: 131, distance: 200.4
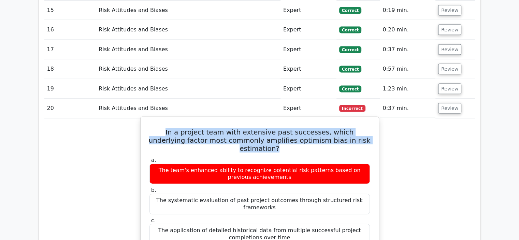
drag, startPoint x: 361, startPoint y: 94, endPoint x: 142, endPoint y: 79, distance: 219.3
drag, startPoint x: 363, startPoint y: 194, endPoint x: 156, endPoint y: 193, distance: 207.6
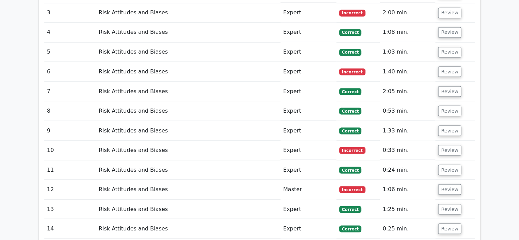
scroll to position [1229, 0]
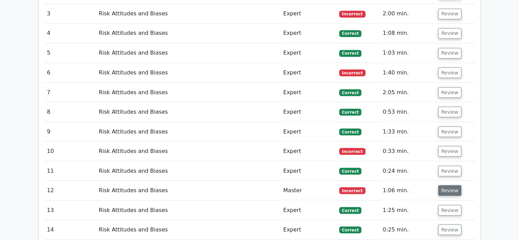
click at [453, 185] on button "Review" at bounding box center [449, 190] width 23 height 11
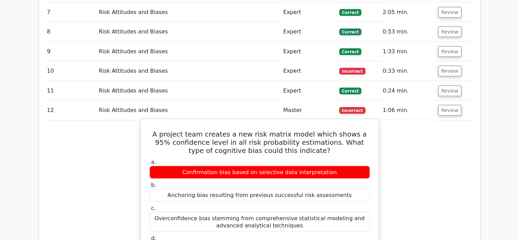
scroll to position [1297, 0]
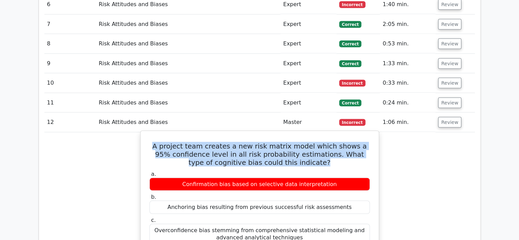
drag, startPoint x: 315, startPoint y: 112, endPoint x: 157, endPoint y: 98, distance: 159.1
click at [157, 142] on h5 "A project team creates a new risk matrix model which shows a 95% confidence lev…" at bounding box center [260, 154] width 222 height 25
drag, startPoint x: 348, startPoint y: 210, endPoint x: 168, endPoint y: 210, distance: 180.3
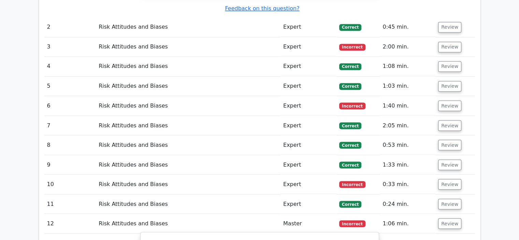
scroll to position [1195, 0]
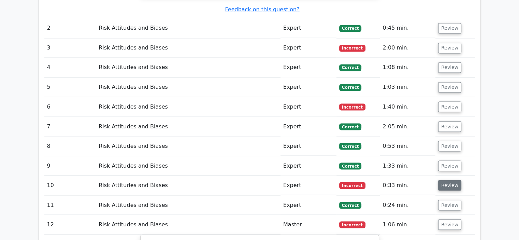
click at [443, 180] on button "Review" at bounding box center [449, 185] width 23 height 11
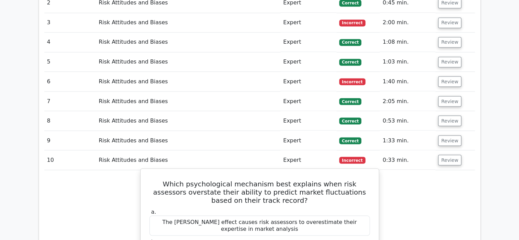
scroll to position [1263, 0]
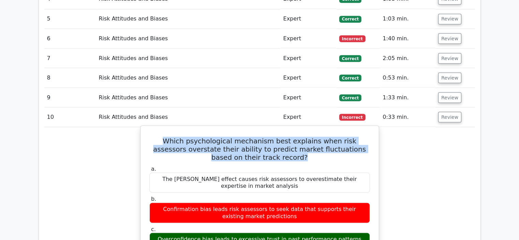
drag, startPoint x: 292, startPoint y: 107, endPoint x: 145, endPoint y: 90, distance: 147.5
drag, startPoint x: 354, startPoint y: 189, endPoint x: 164, endPoint y: 189, distance: 190.5
click at [164, 232] on div "Overconfidence bias leads to excessive trust in past performance patterns" at bounding box center [260, 238] width 221 height 13
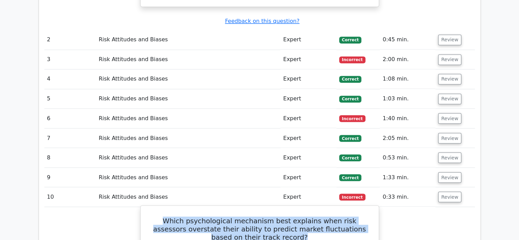
scroll to position [1161, 0]
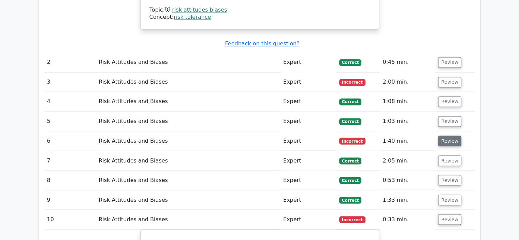
click at [446, 136] on button "Review" at bounding box center [449, 141] width 23 height 11
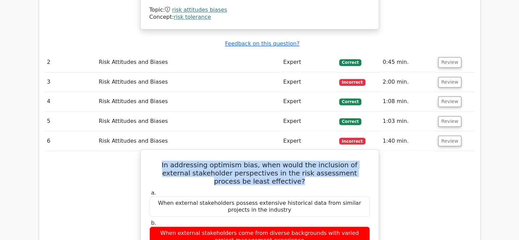
drag, startPoint x: 283, startPoint y: 133, endPoint x: 146, endPoint y: 113, distance: 138.1
drag, startPoint x: 365, startPoint y: 214, endPoint x: 157, endPoint y: 216, distance: 207.6
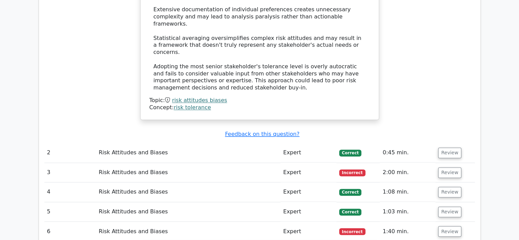
scroll to position [1058, 0]
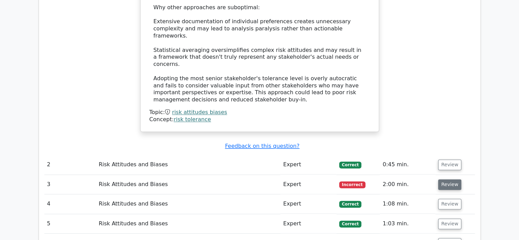
click at [445, 179] on button "Review" at bounding box center [449, 184] width 23 height 11
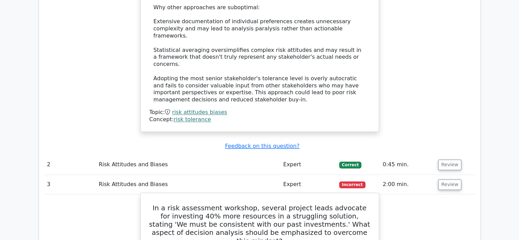
scroll to position [1092, 0]
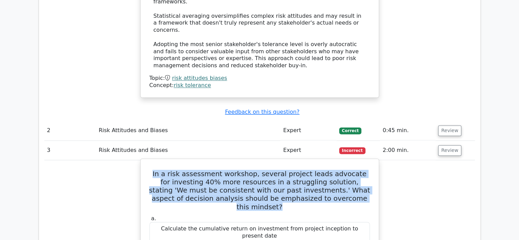
drag, startPoint x: 359, startPoint y: 152, endPoint x: 144, endPoint y: 129, distance: 216.6
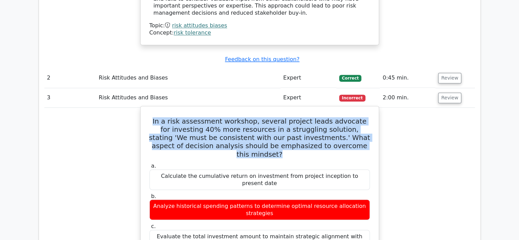
scroll to position [1161, 0]
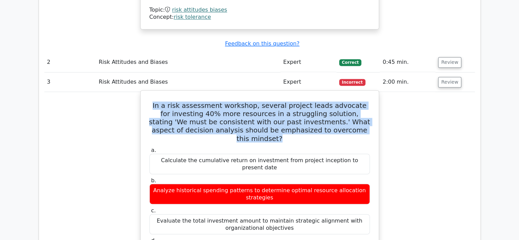
drag, startPoint x: 357, startPoint y: 185, endPoint x: 161, endPoint y: 186, distance: 196.3
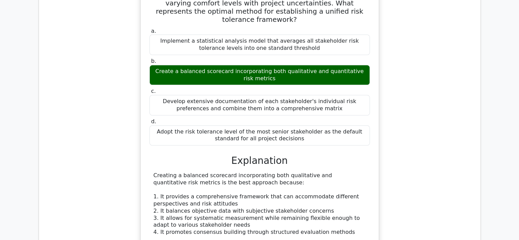
scroll to position [649, 0]
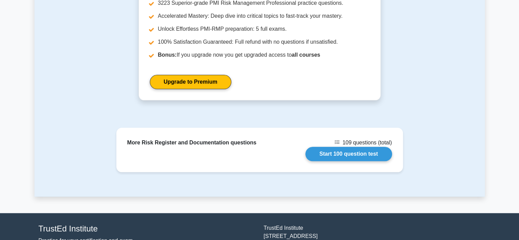
scroll to position [835, 0]
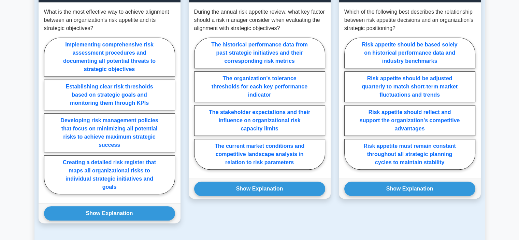
scroll to position [819, 0]
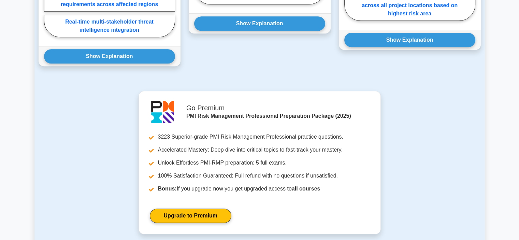
scroll to position [867, 0]
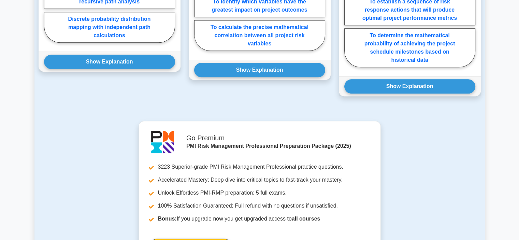
scroll to position [859, 0]
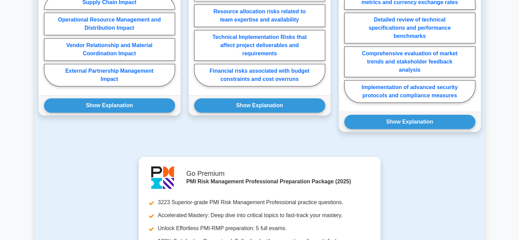
scroll to position [810, 0]
